Goal: Task Accomplishment & Management: Use online tool/utility

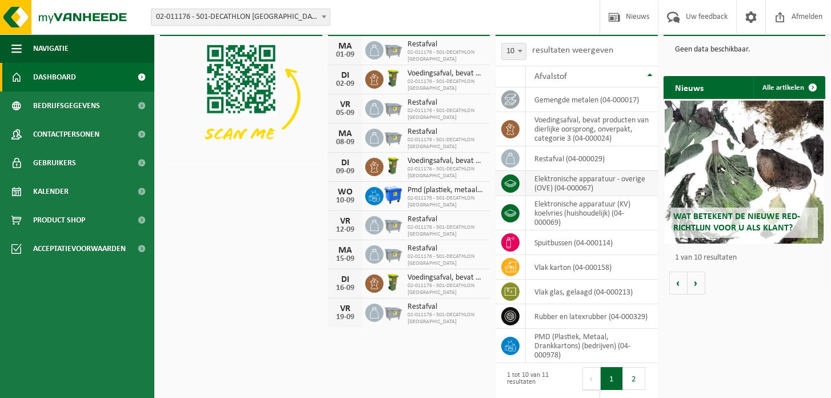
scroll to position [33, 0]
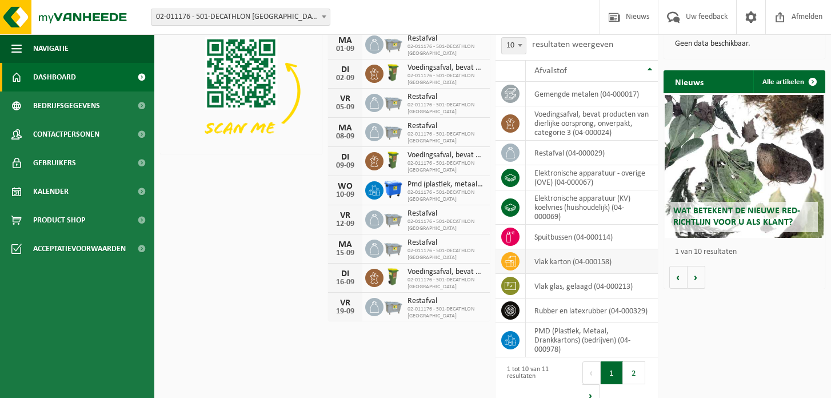
click at [554, 262] on td "vlak karton (04-000158)" at bounding box center [592, 261] width 132 height 25
click at [510, 261] on icon at bounding box center [510, 260] width 11 height 11
click at [542, 261] on td "vlak karton (04-000158)" at bounding box center [592, 261] width 132 height 25
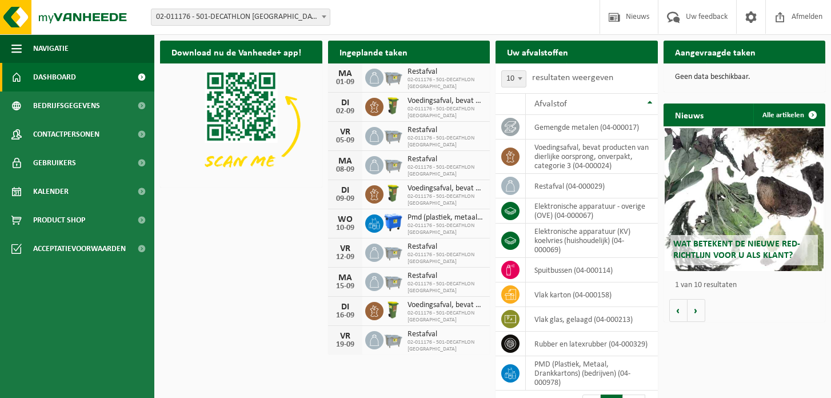
click at [730, 57] on h2 "Aangevraagde taken" at bounding box center [714, 52] width 103 height 22
click at [142, 77] on span at bounding box center [142, 77] width 26 height 29
click at [513, 291] on icon at bounding box center [510, 294] width 11 height 11
click at [567, 292] on td "vlak karton (04-000158)" at bounding box center [592, 294] width 132 height 25
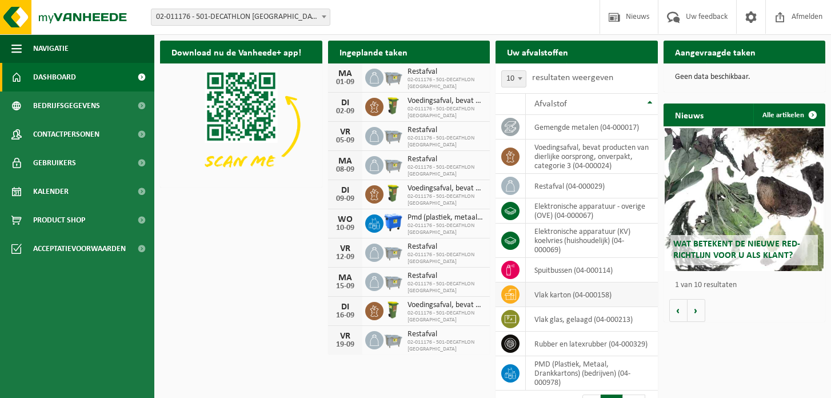
click at [609, 294] on td "vlak karton (04-000158)" at bounding box center [592, 294] width 132 height 25
click at [612, 295] on td "vlak karton (04-000158)" at bounding box center [592, 294] width 132 height 25
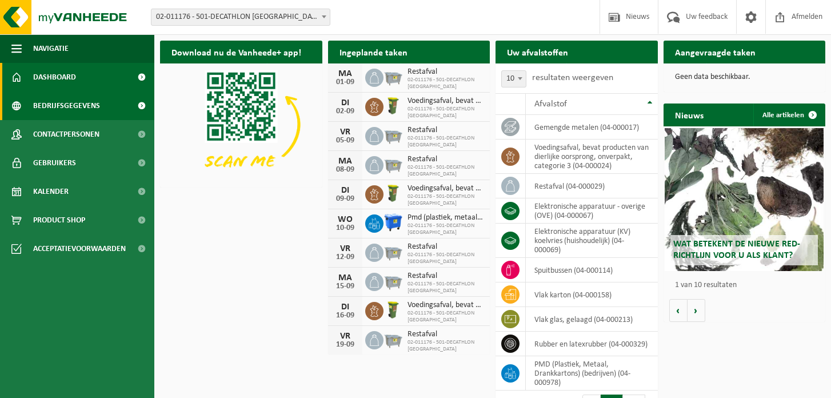
click at [111, 103] on link "Bedrijfsgegevens" at bounding box center [77, 105] width 154 height 29
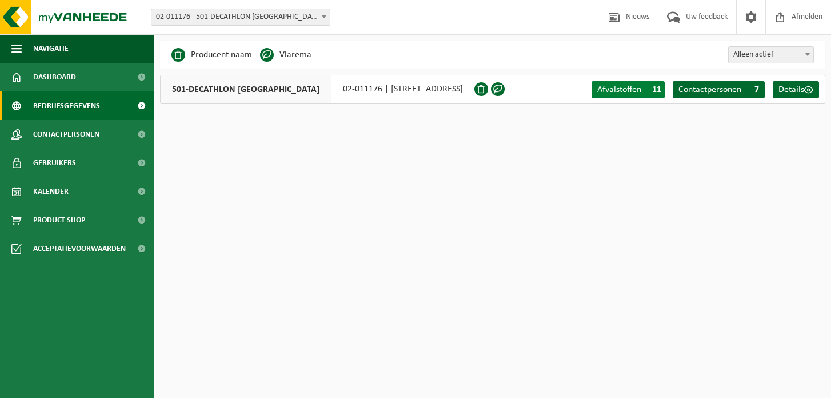
click at [639, 89] on span "Afvalstoffen" at bounding box center [619, 89] width 44 height 9
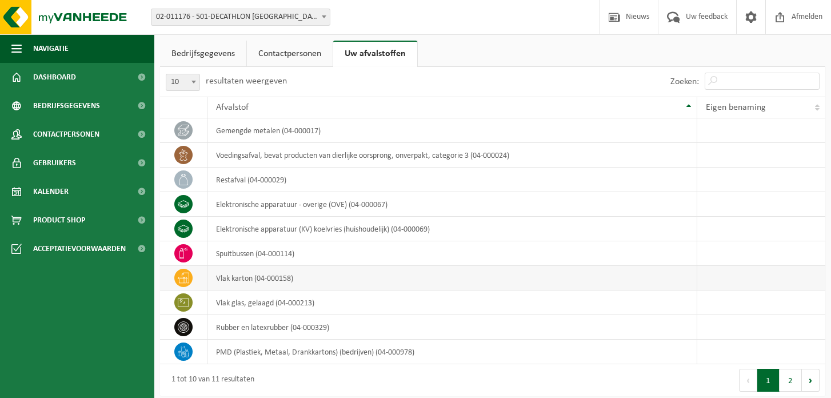
click at [223, 280] on td "vlak karton (04-000158)" at bounding box center [452, 278] width 490 height 25
click at [49, 223] on span "Product Shop" at bounding box center [59, 220] width 52 height 29
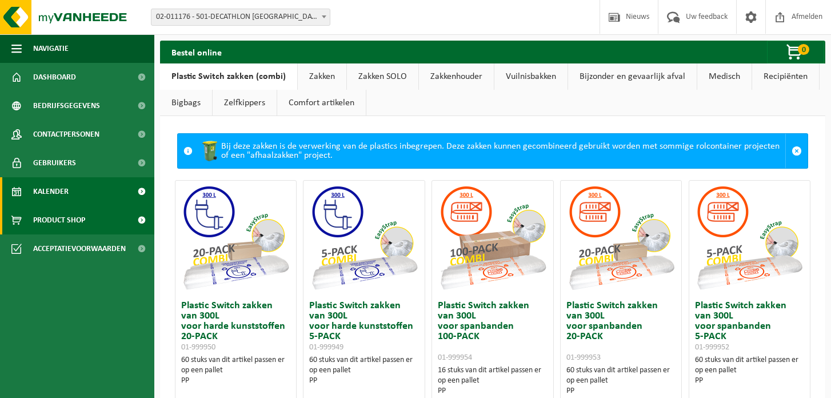
click at [53, 195] on span "Kalender" at bounding box center [50, 191] width 35 height 29
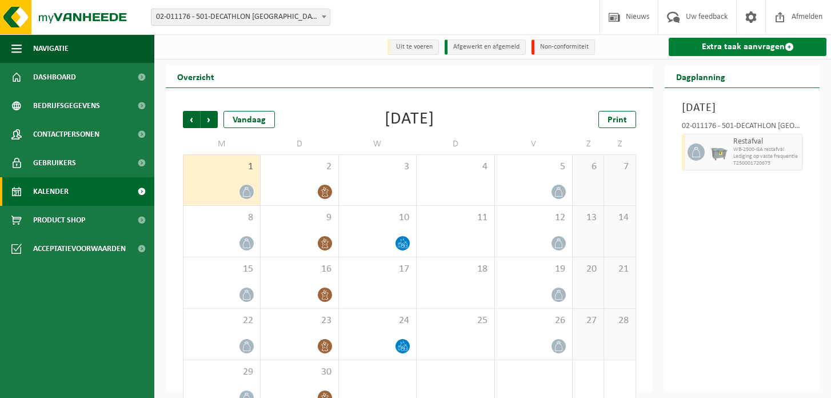
click at [722, 47] on link "Extra taak aanvragen" at bounding box center [748, 47] width 158 height 18
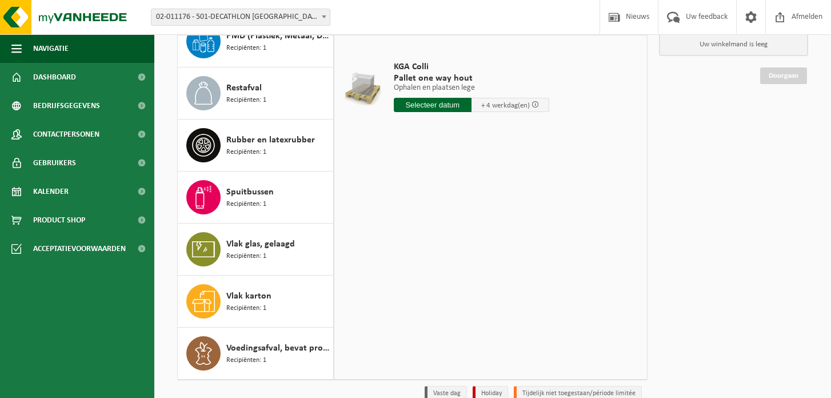
scroll to position [112, 0]
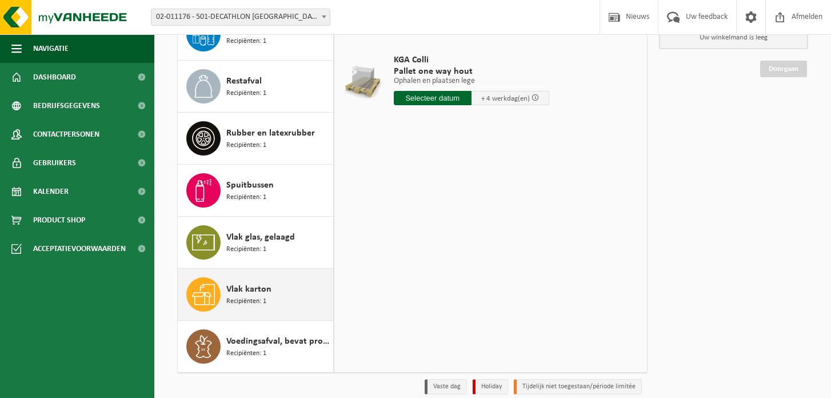
click at [258, 296] on span "Recipiënten: 1" at bounding box center [246, 301] width 40 height 11
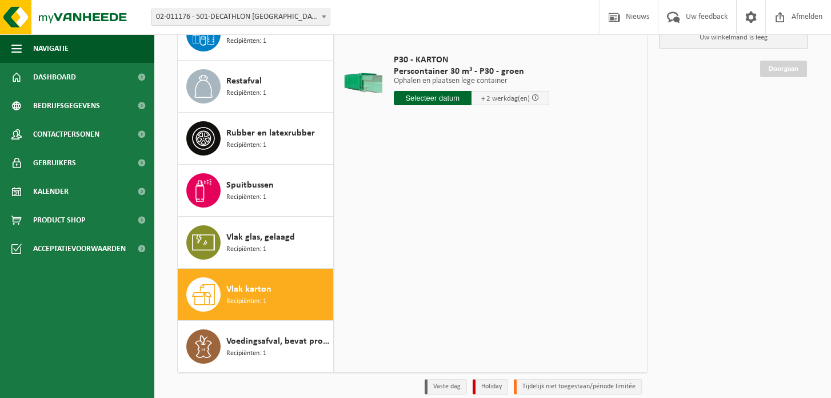
click at [429, 99] on input "text" at bounding box center [433, 98] width 78 height 14
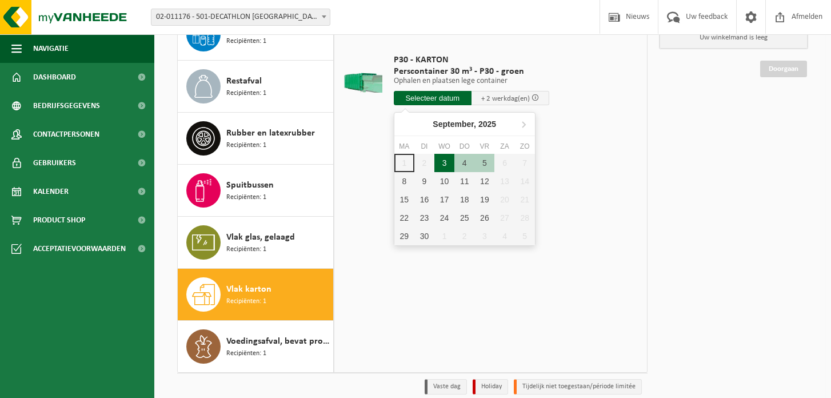
click at [447, 167] on div "3" at bounding box center [444, 163] width 20 height 18
type input "Van 2025-09-03"
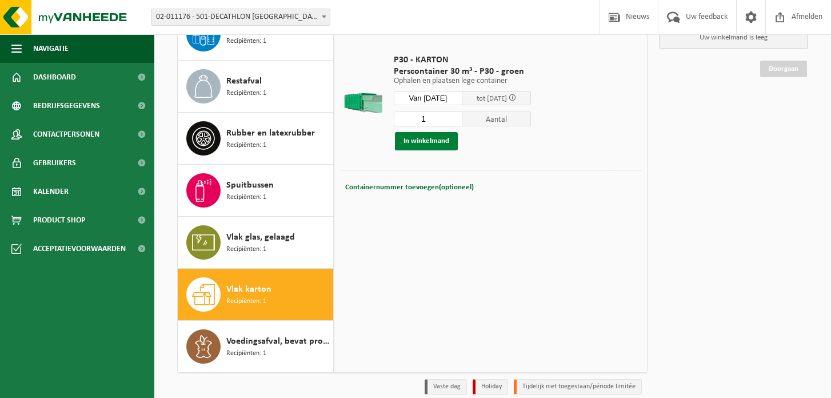
click at [434, 139] on button "In winkelmand" at bounding box center [426, 141] width 63 height 18
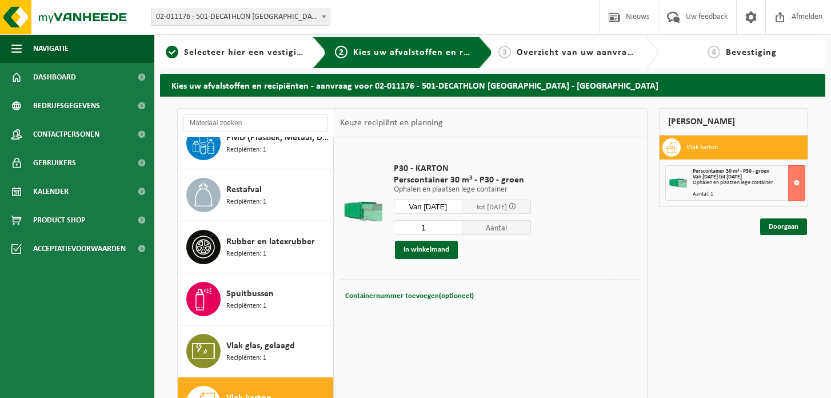
scroll to position [0, 0]
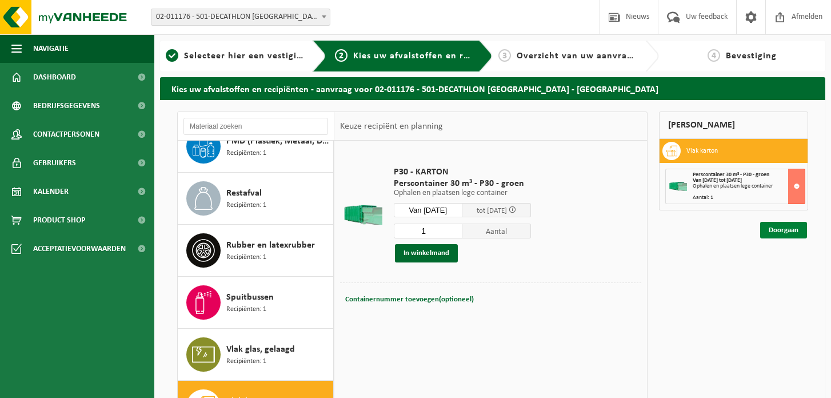
click at [779, 233] on link "Doorgaan" at bounding box center [783, 230] width 47 height 17
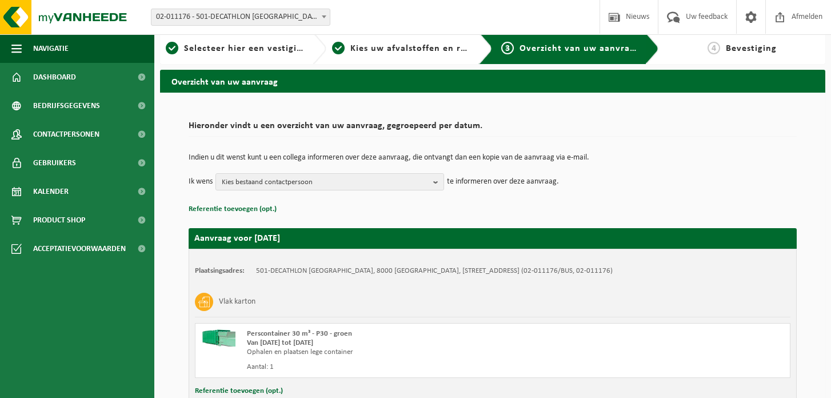
scroll to position [9, 0]
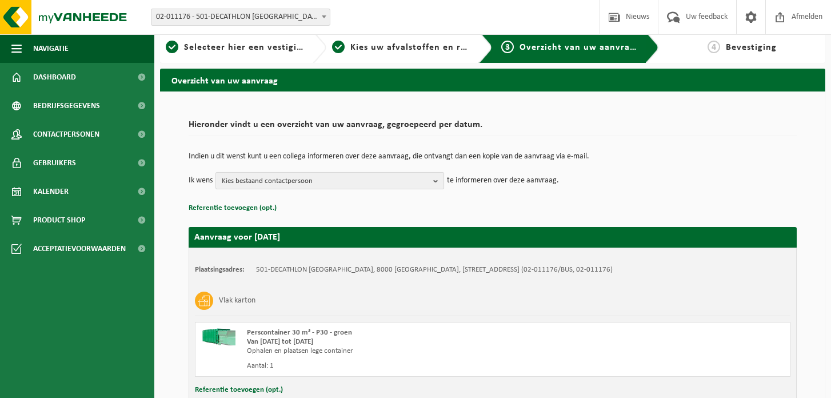
click at [435, 179] on b "button" at bounding box center [438, 181] width 10 height 16
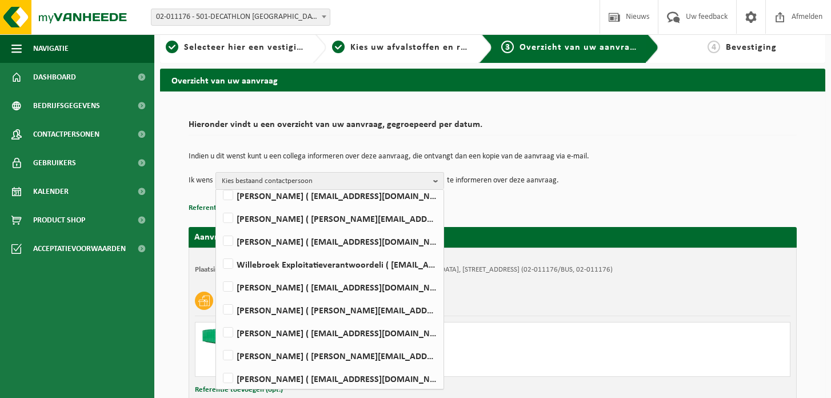
scroll to position [121, 0]
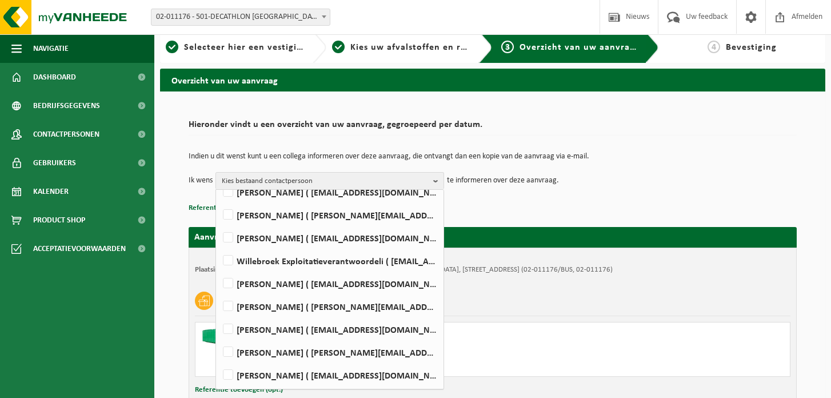
click at [517, 187] on p "te informeren over deze aanvraag." at bounding box center [503, 180] width 112 height 17
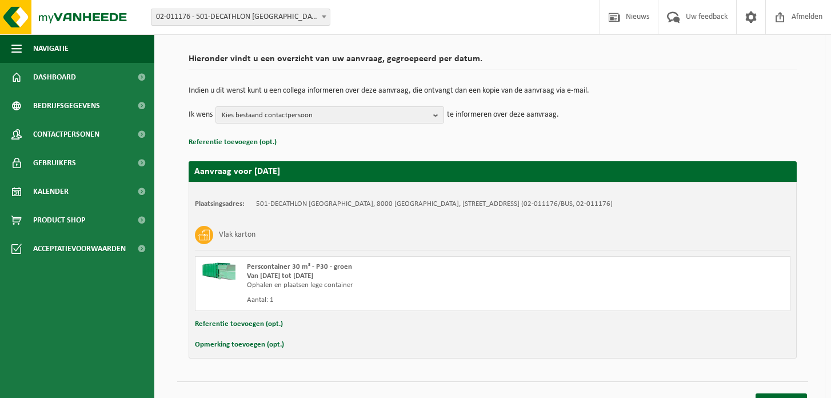
scroll to position [93, 0]
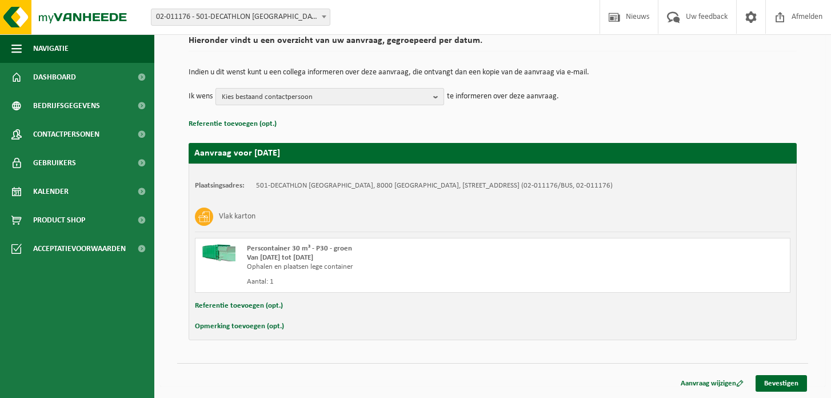
click at [437, 96] on b "button" at bounding box center [438, 97] width 10 height 16
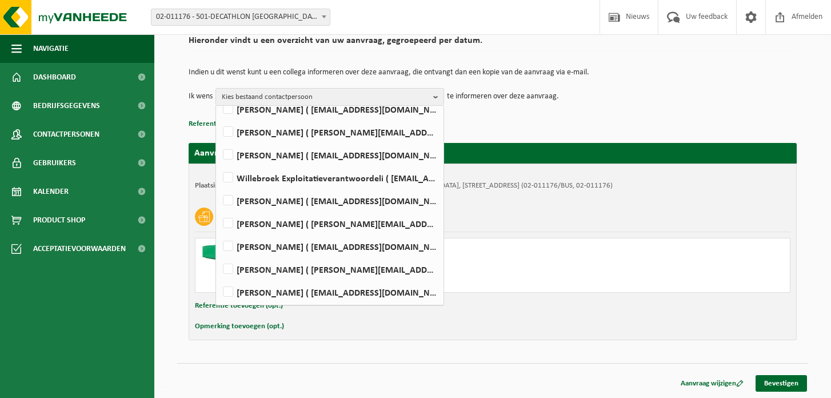
scroll to position [121, 0]
click at [578, 119] on p "Referentie toevoegen (opt.)" at bounding box center [493, 124] width 608 height 15
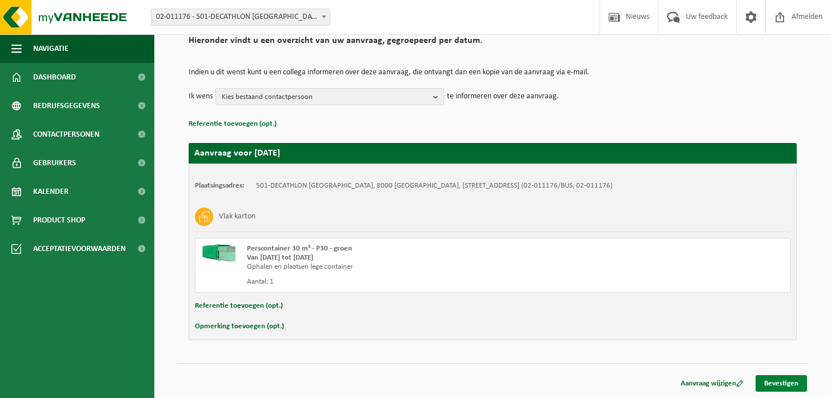
click at [791, 382] on link "Bevestigen" at bounding box center [780, 383] width 51 height 17
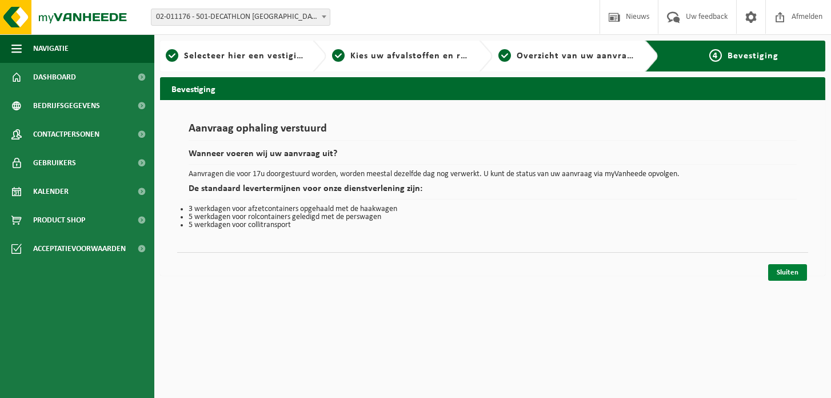
click at [788, 274] on link "Sluiten" at bounding box center [787, 272] width 39 height 17
